Goal: Information Seeking & Learning: Learn about a topic

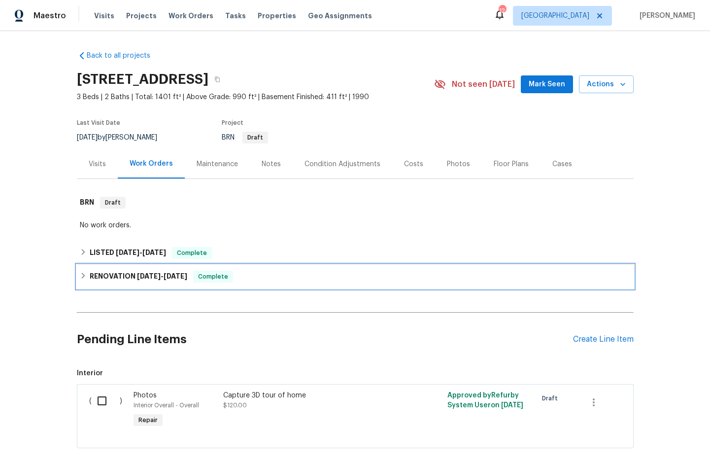
click at [124, 277] on h6 "RENOVATION [DATE] - [DATE]" at bounding box center [139, 277] width 98 height 12
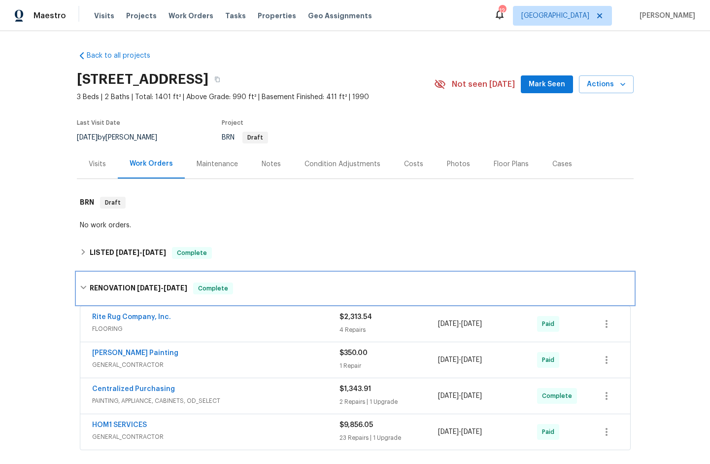
scroll to position [102, 0]
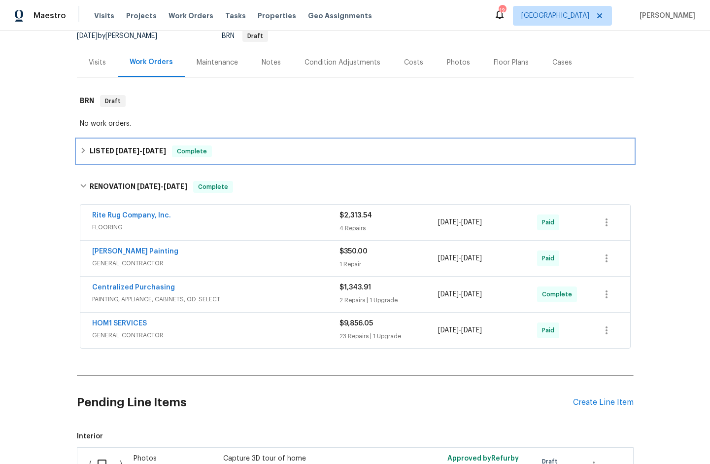
click at [110, 149] on h6 "LISTED [DATE] - [DATE]" at bounding box center [128, 151] width 76 height 12
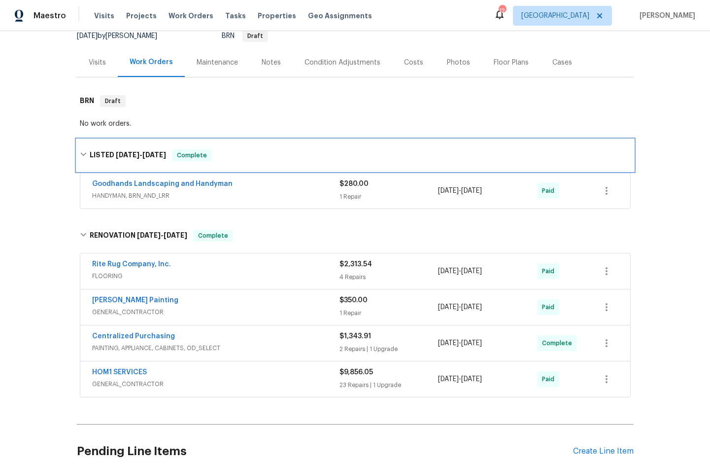
scroll to position [272, 0]
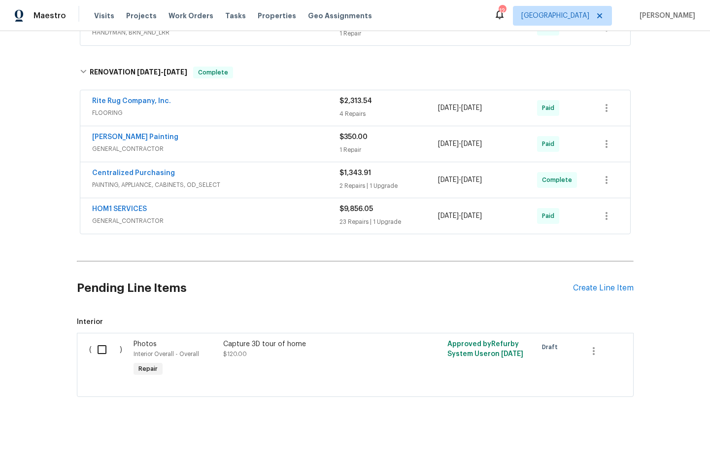
click at [131, 216] on span "GENERAL_CONTRACTOR" at bounding box center [216, 221] width 248 height 10
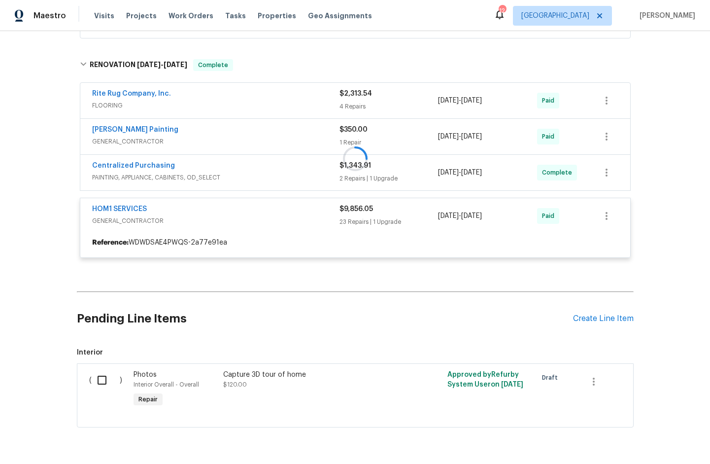
click at [132, 177] on div at bounding box center [355, 158] width 557 height 218
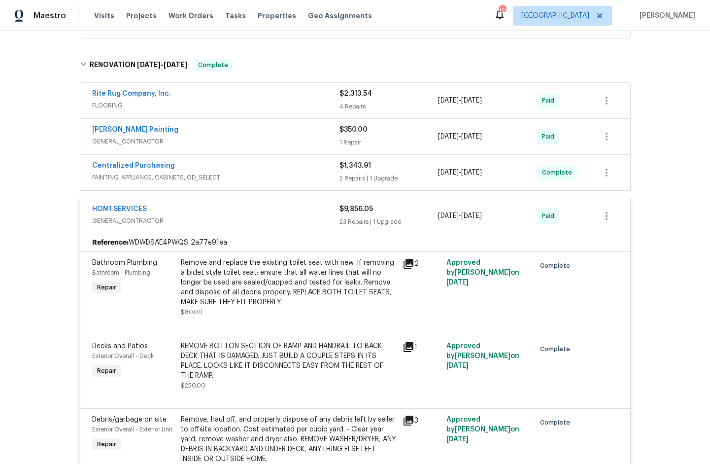
click at [135, 178] on span "PAINTING, APPLIANCE, CABINETS, OD_SELECT" at bounding box center [216, 178] width 248 height 10
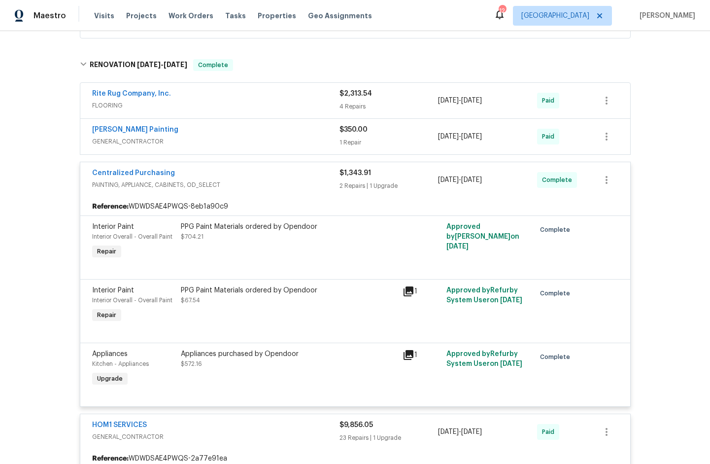
click at [115, 142] on span "GENERAL_CONTRACTOR" at bounding box center [216, 142] width 248 height 10
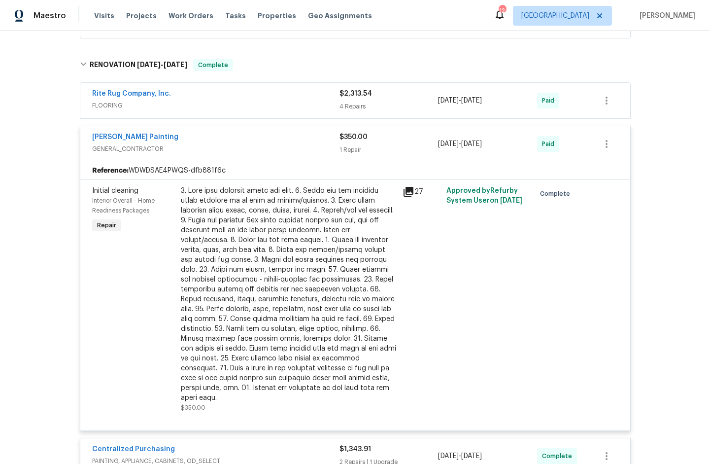
click at [109, 107] on span "FLOORING" at bounding box center [216, 106] width 248 height 10
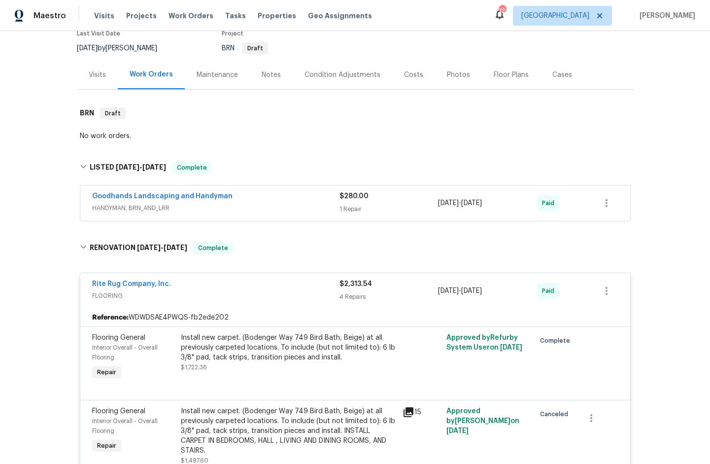
scroll to position [44, 0]
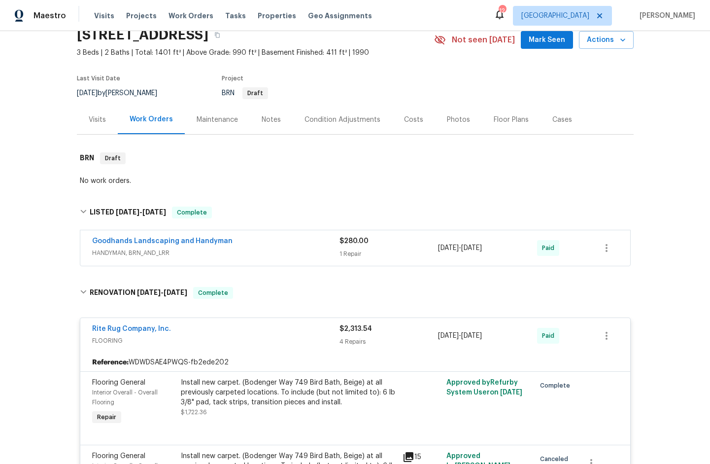
click at [131, 253] on span "HANDYMAN, BRN_AND_LRR" at bounding box center [216, 253] width 248 height 10
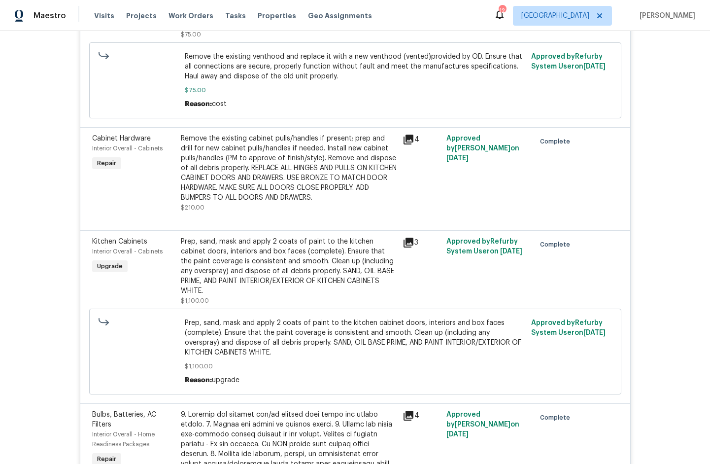
scroll to position [1894, 0]
